Goal: Task Accomplishment & Management: Manage account settings

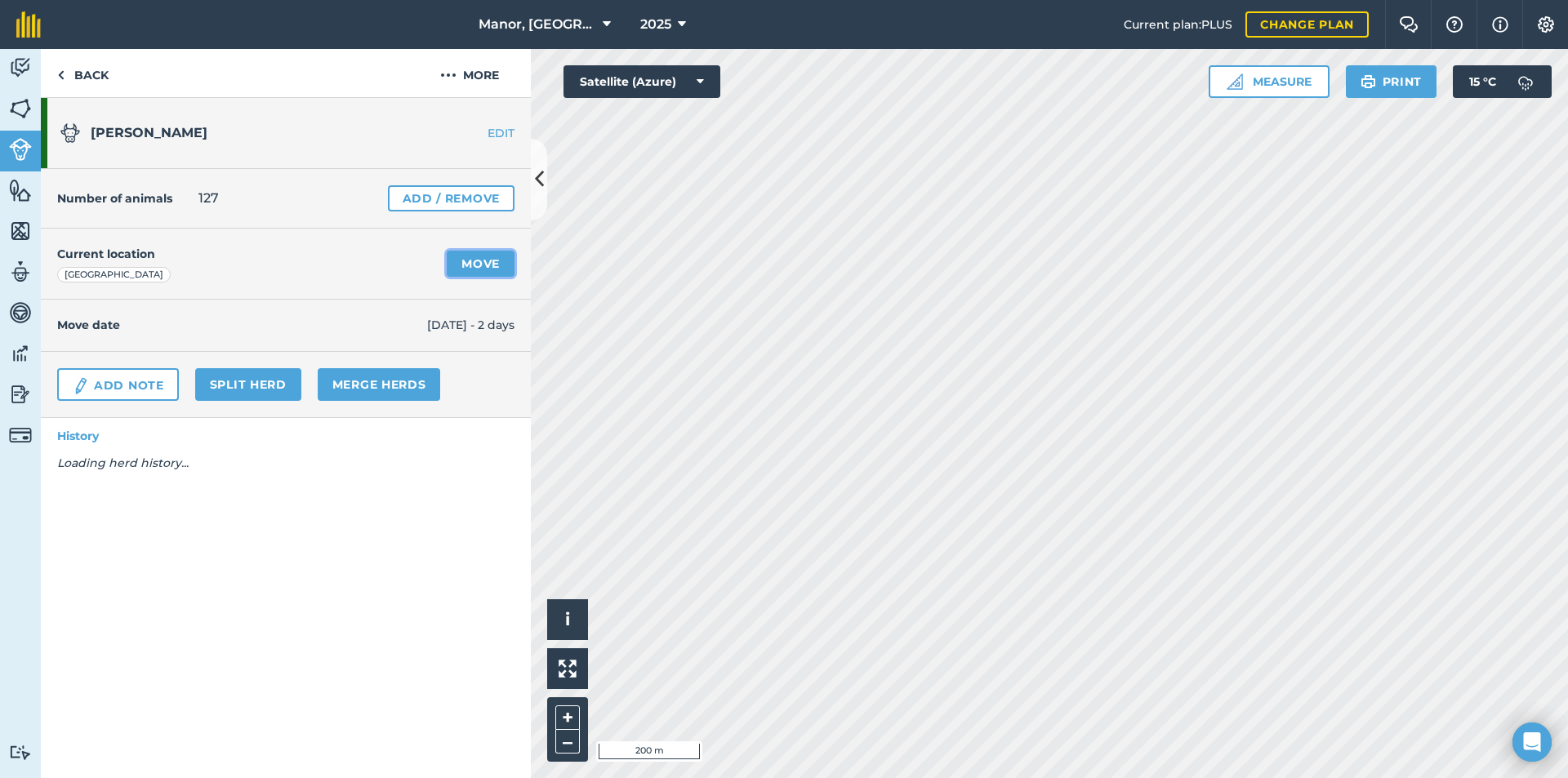
click at [490, 263] on link "Move" at bounding box center [480, 263] width 68 height 26
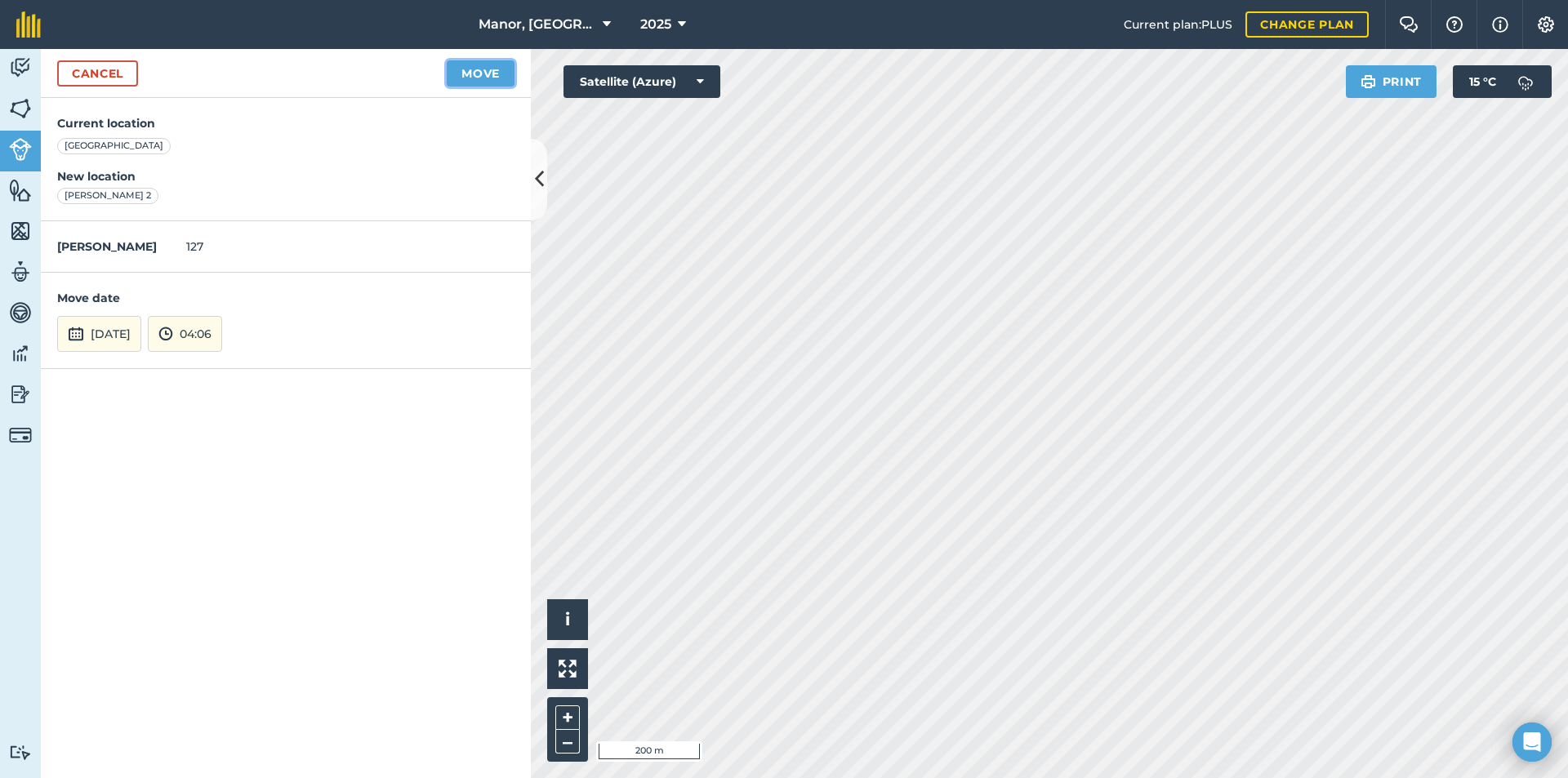
click at [479, 73] on button "Move" at bounding box center [480, 73] width 68 height 26
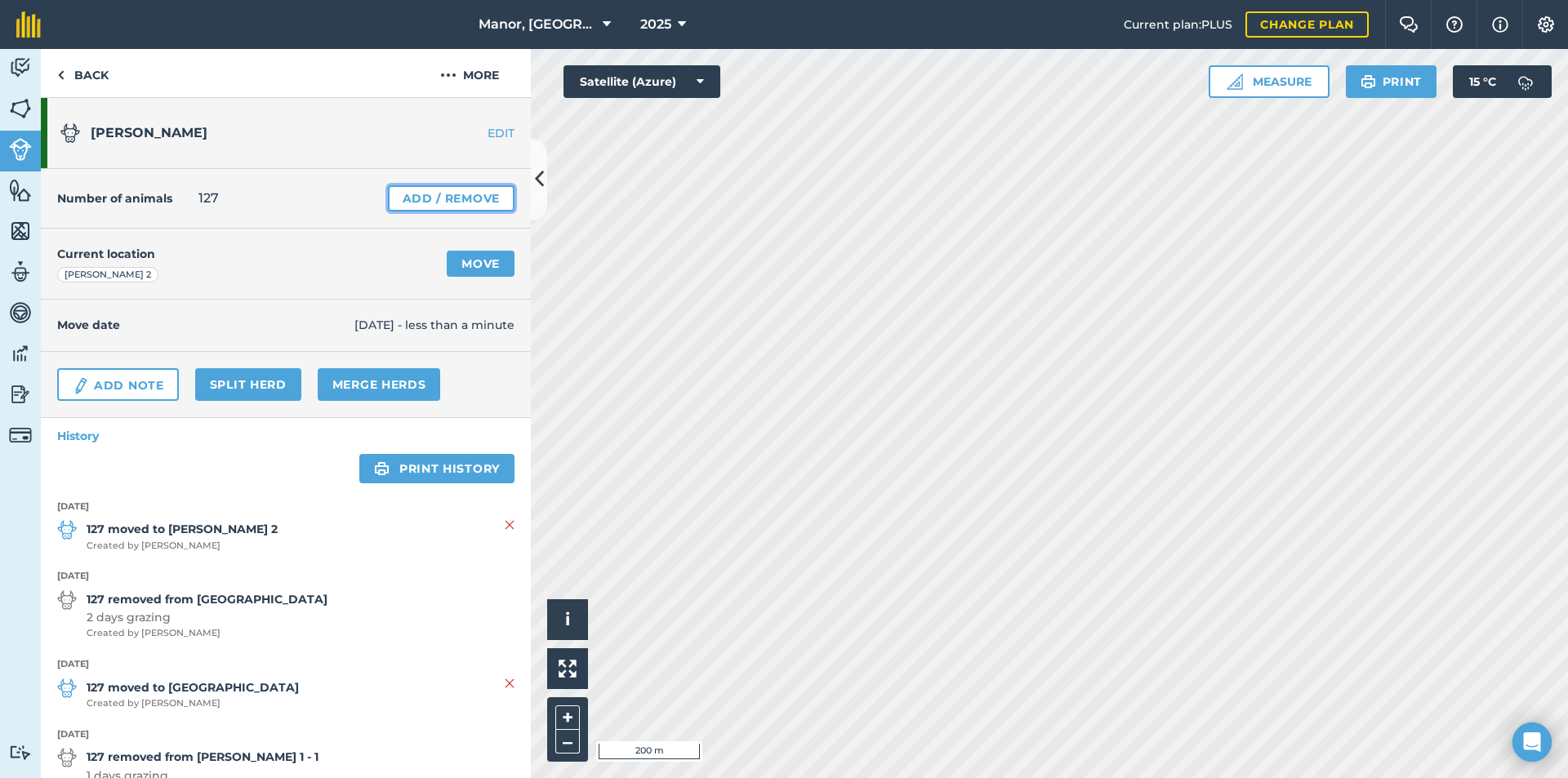
click at [462, 203] on link "Add / Remove" at bounding box center [450, 198] width 126 height 26
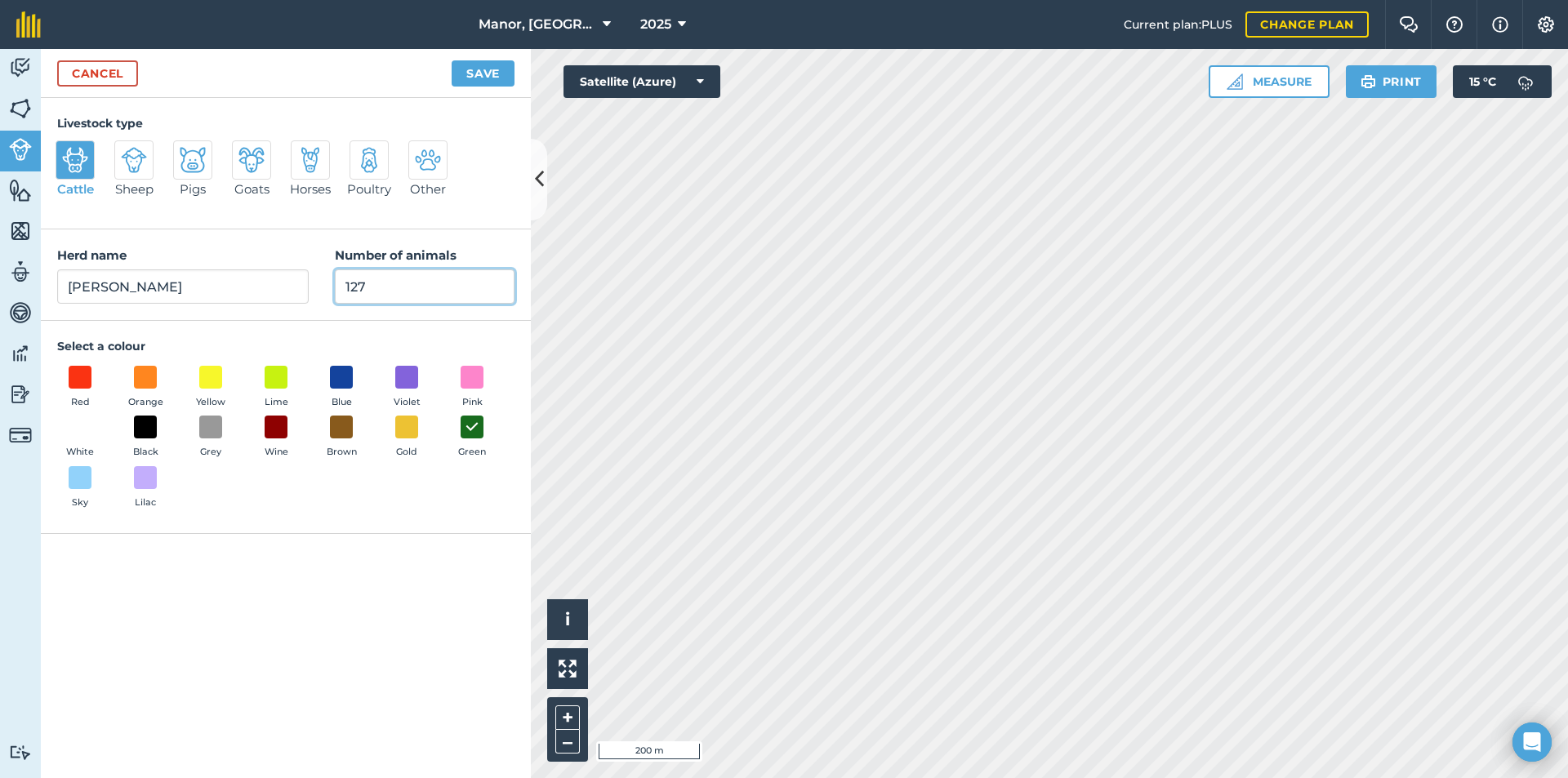
drag, startPoint x: 399, startPoint y: 285, endPoint x: 258, endPoint y: 296, distance: 141.4
click at [258, 296] on div "Herd name [PERSON_NAME] milkers Number of animals 127" at bounding box center [286, 275] width 490 height 91
type input "130"
click at [488, 77] on button "Save" at bounding box center [483, 73] width 63 height 26
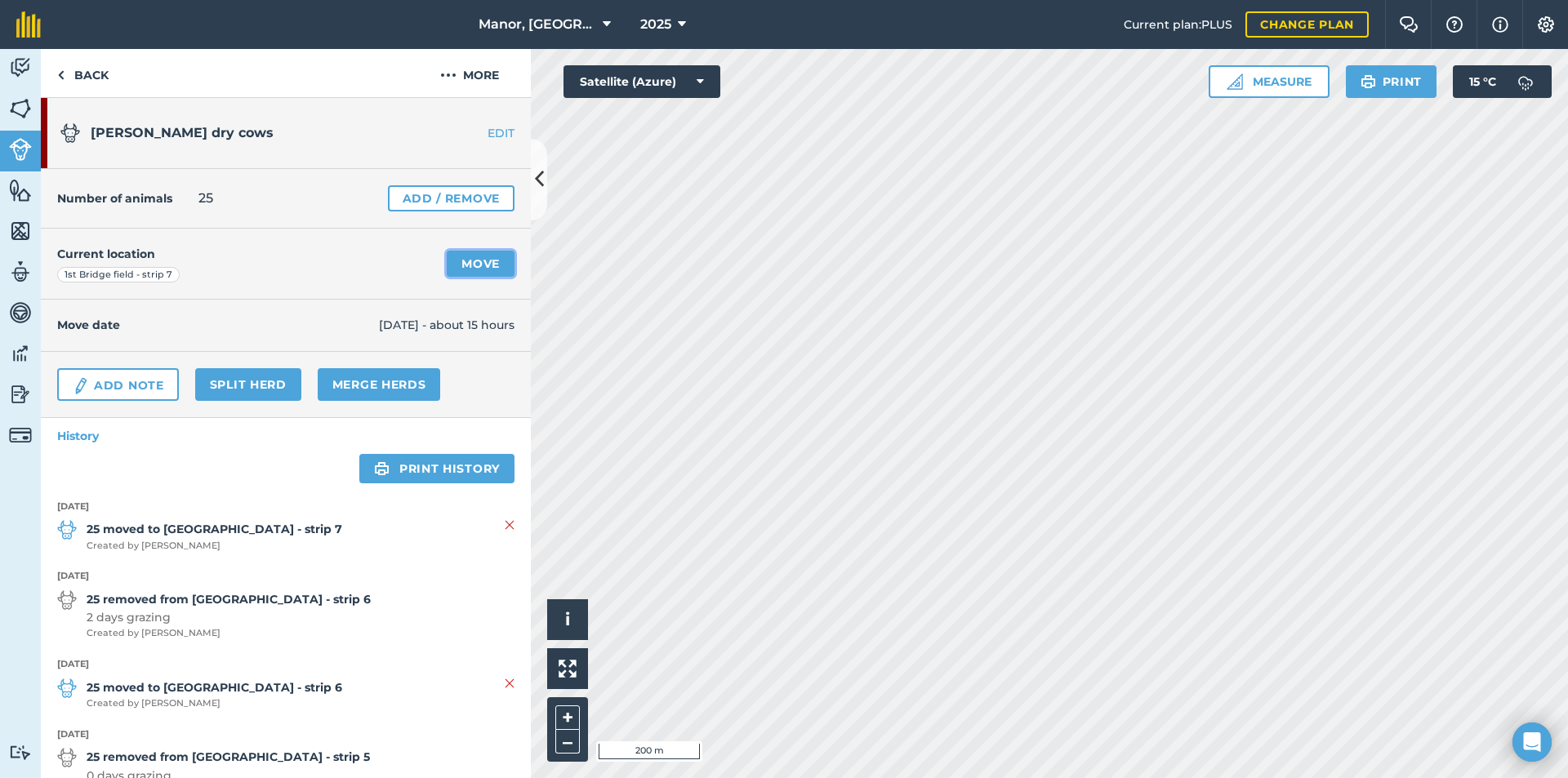
click at [475, 260] on link "Move" at bounding box center [480, 263] width 68 height 26
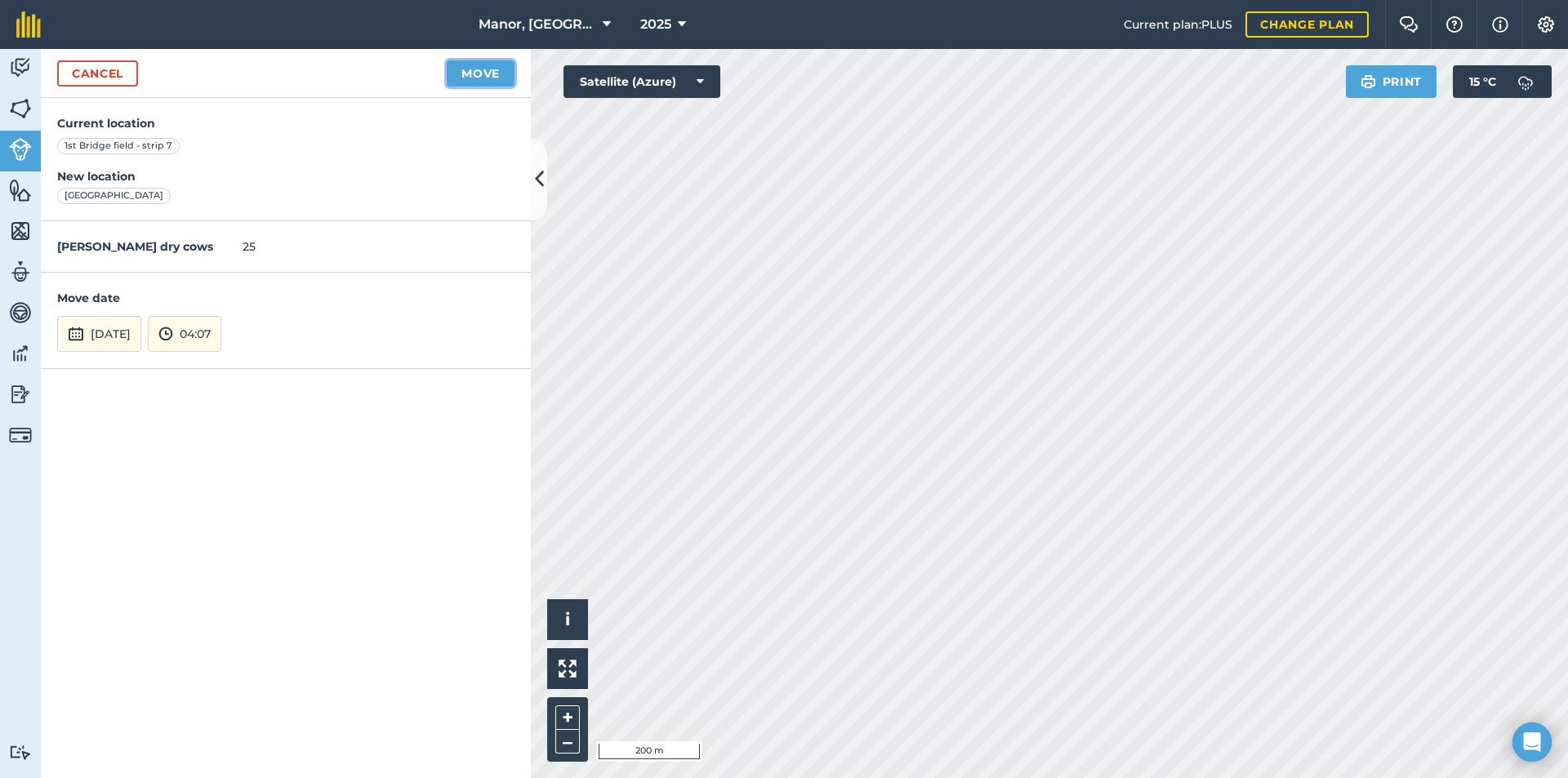
click at [480, 77] on button "Move" at bounding box center [480, 73] width 68 height 26
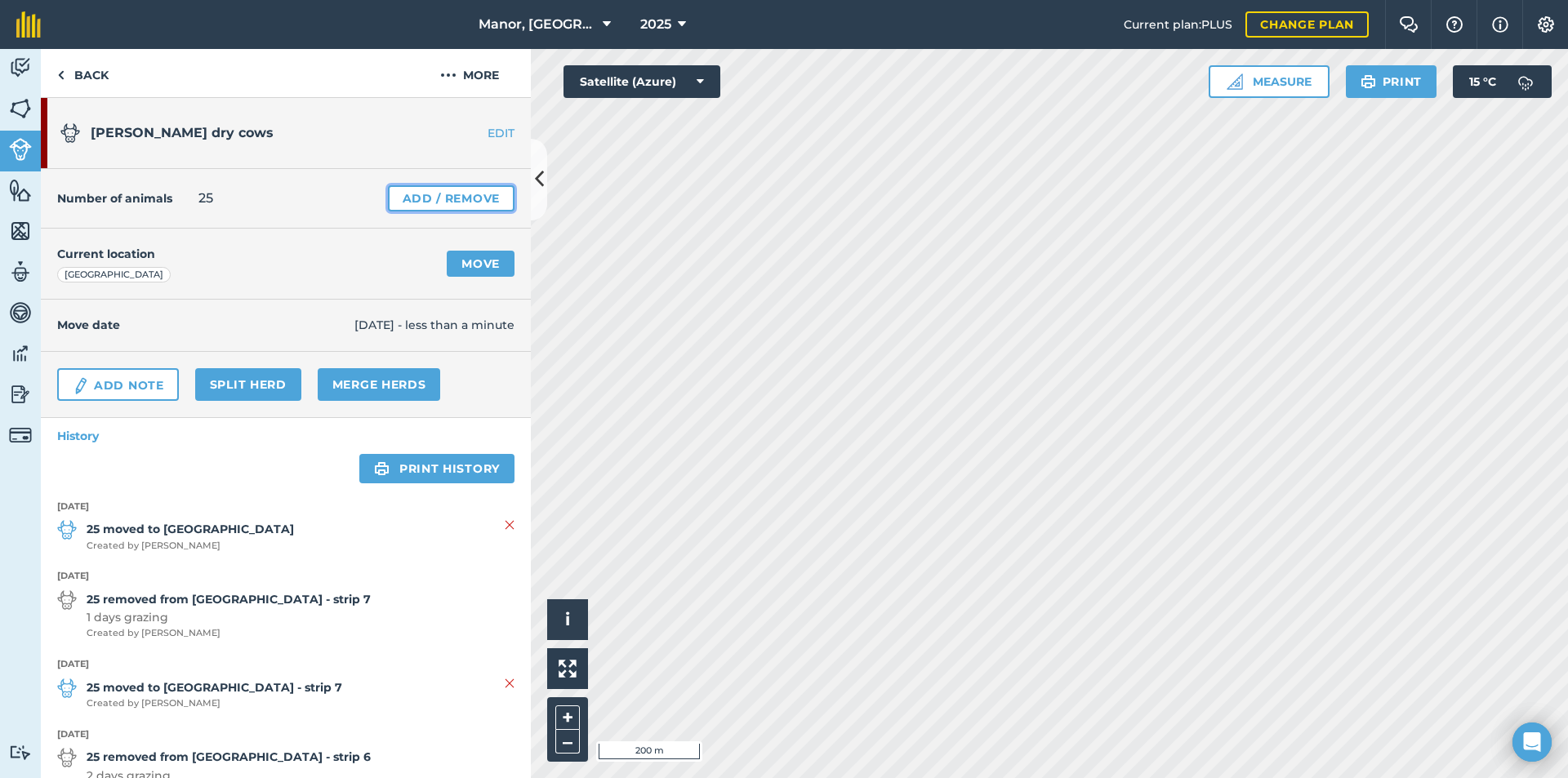
click at [423, 199] on link "Add / Remove" at bounding box center [450, 198] width 126 height 26
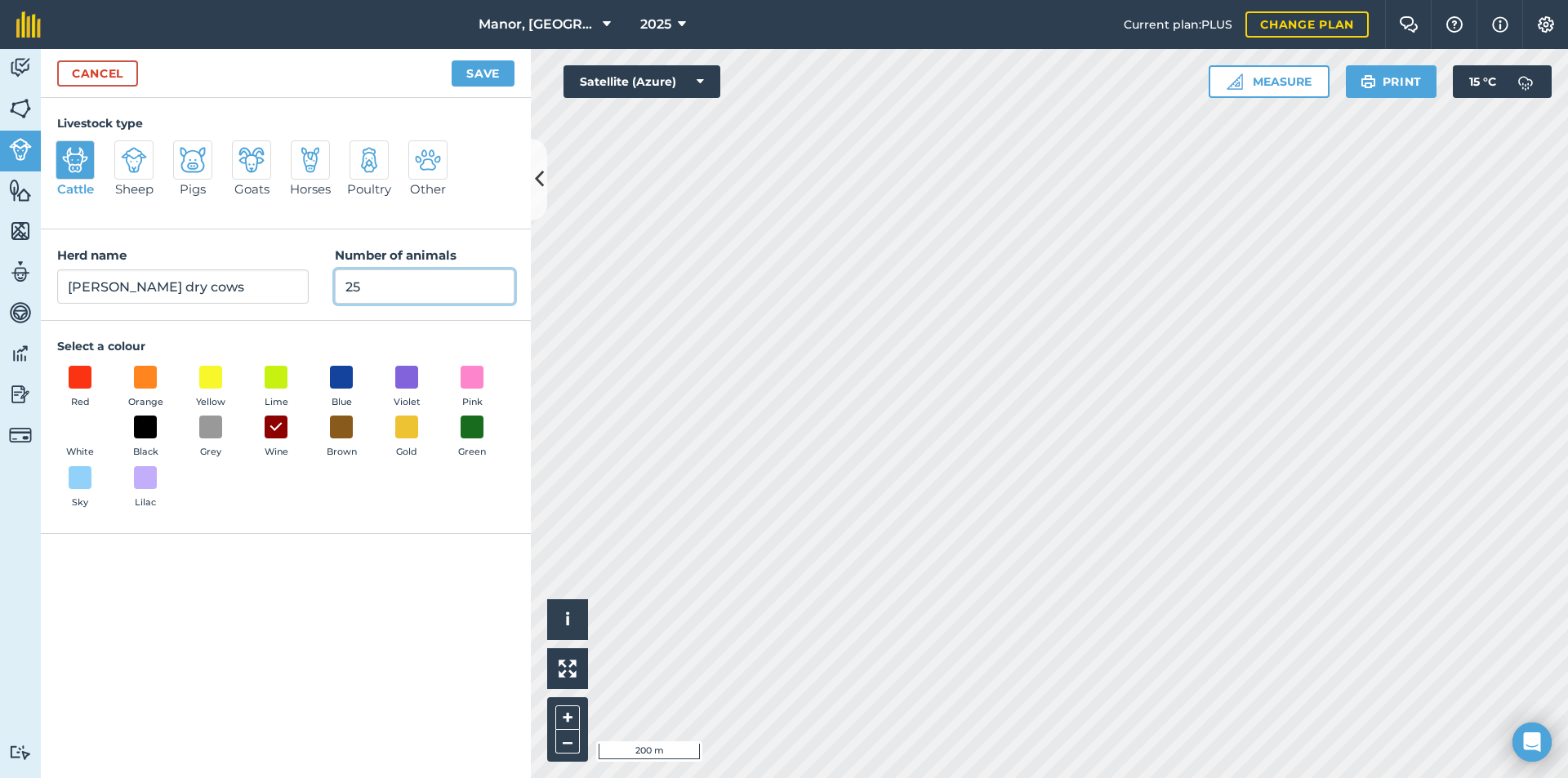
drag, startPoint x: 374, startPoint y: 284, endPoint x: 256, endPoint y: 297, distance: 118.7
click at [256, 297] on div "Herd name [PERSON_NAME] dry cows Number of animals 25" at bounding box center [286, 275] width 490 height 91
type input "18"
click at [483, 72] on button "Save" at bounding box center [483, 73] width 63 height 26
